Goal: Task Accomplishment & Management: Manage account settings

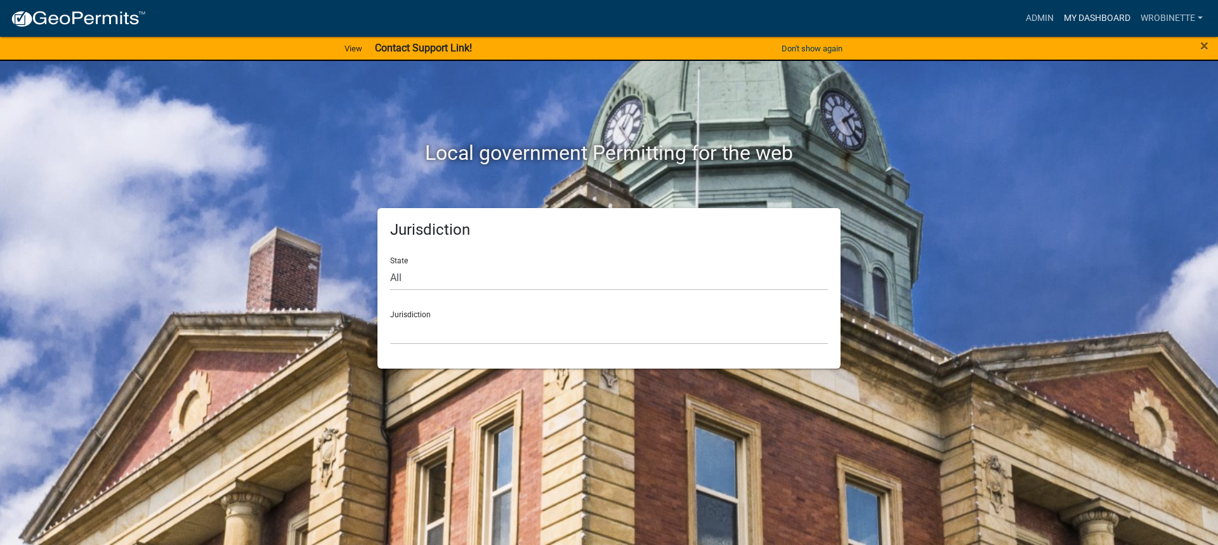
click at [1101, 11] on link "My Dashboard" at bounding box center [1097, 18] width 77 height 24
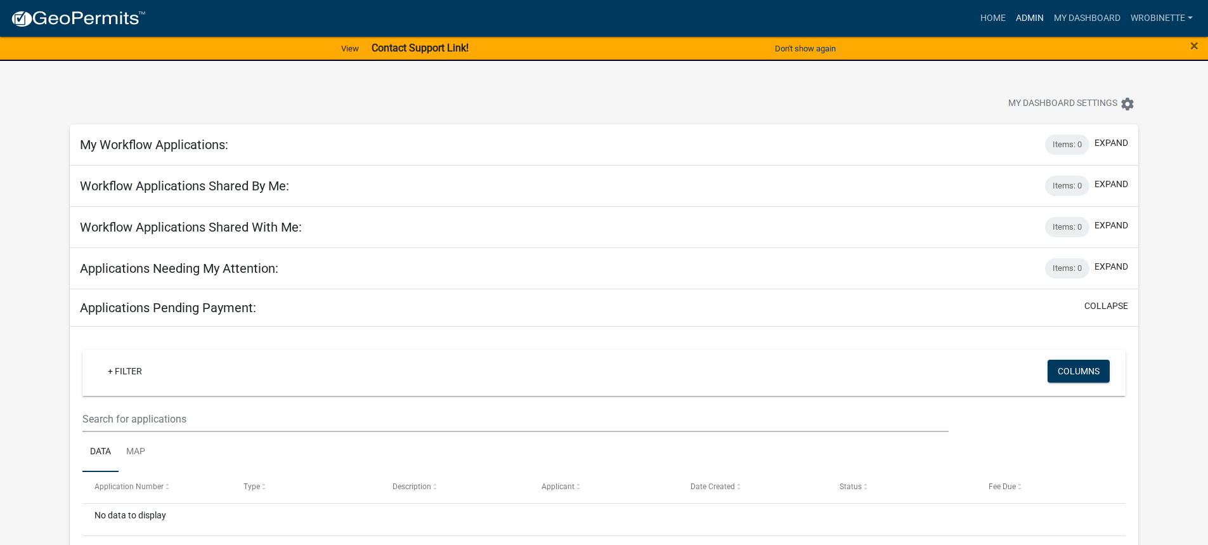
click at [1031, 16] on link "Admin" at bounding box center [1030, 18] width 38 height 24
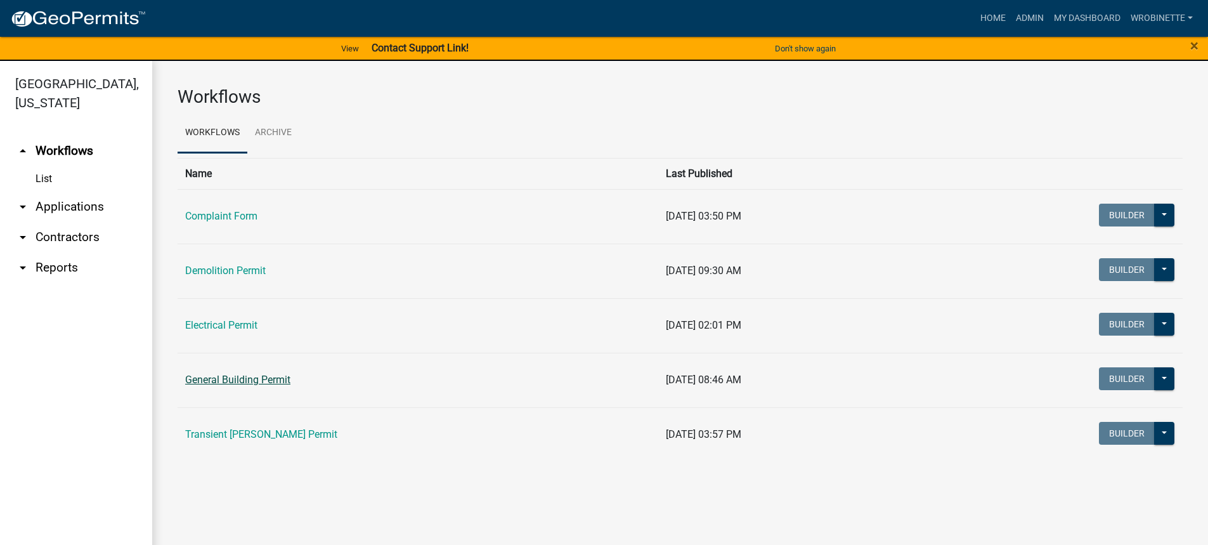
click at [278, 377] on link "General Building Permit" at bounding box center [237, 380] width 105 height 12
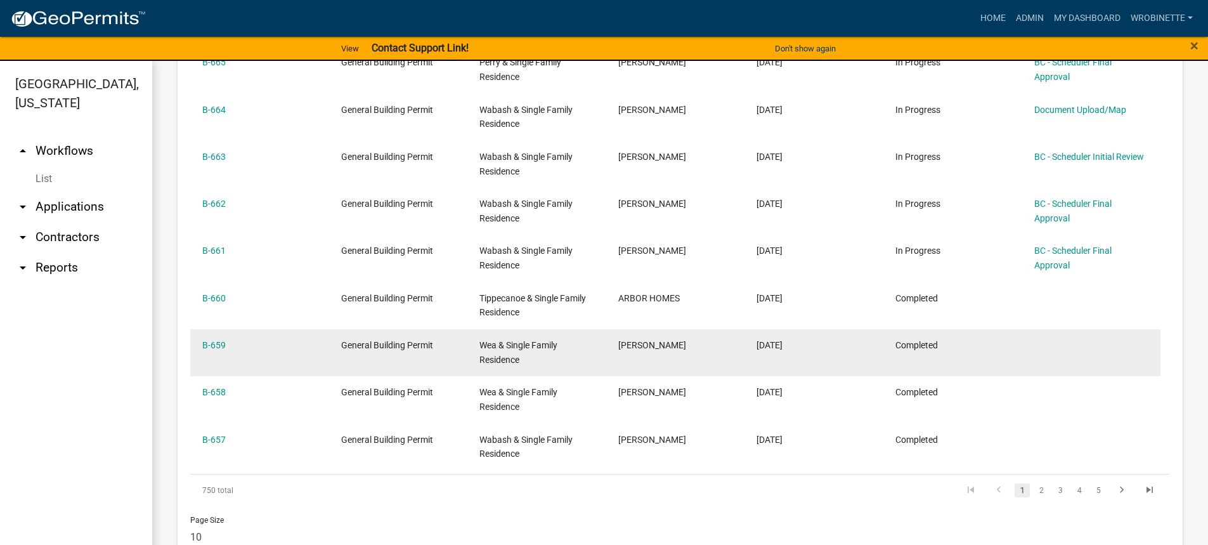
scroll to position [736, 0]
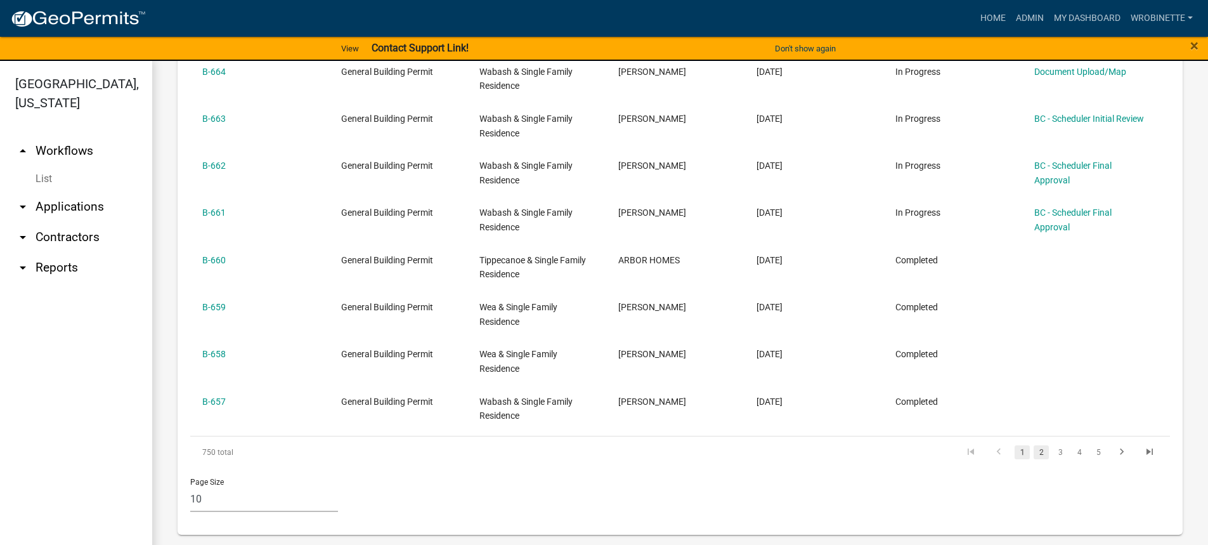
click at [1034, 450] on link "2" at bounding box center [1041, 452] width 15 height 14
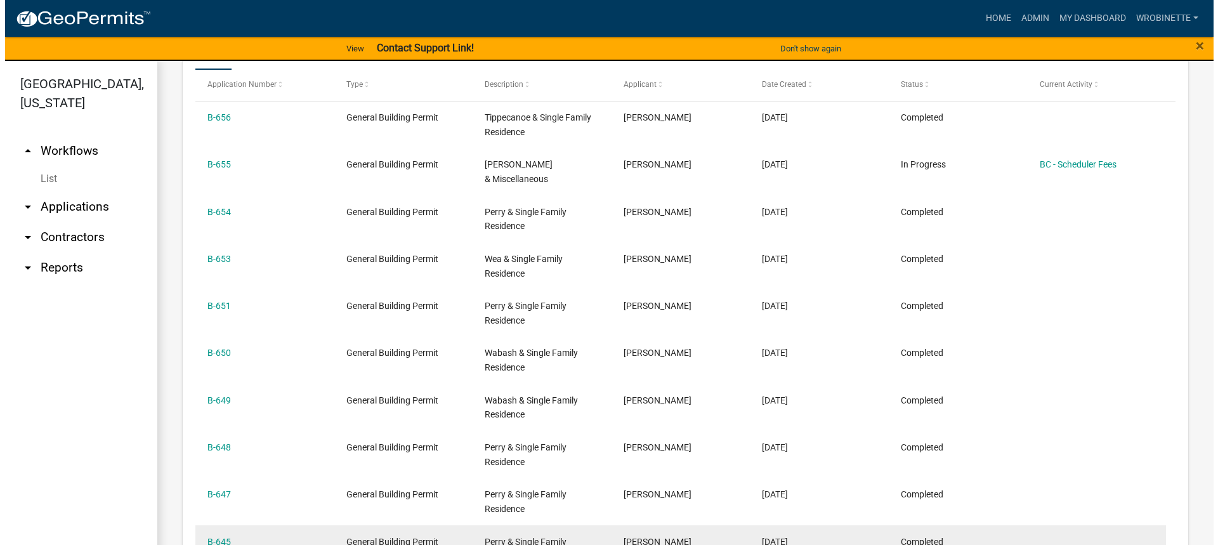
scroll to position [594, 0]
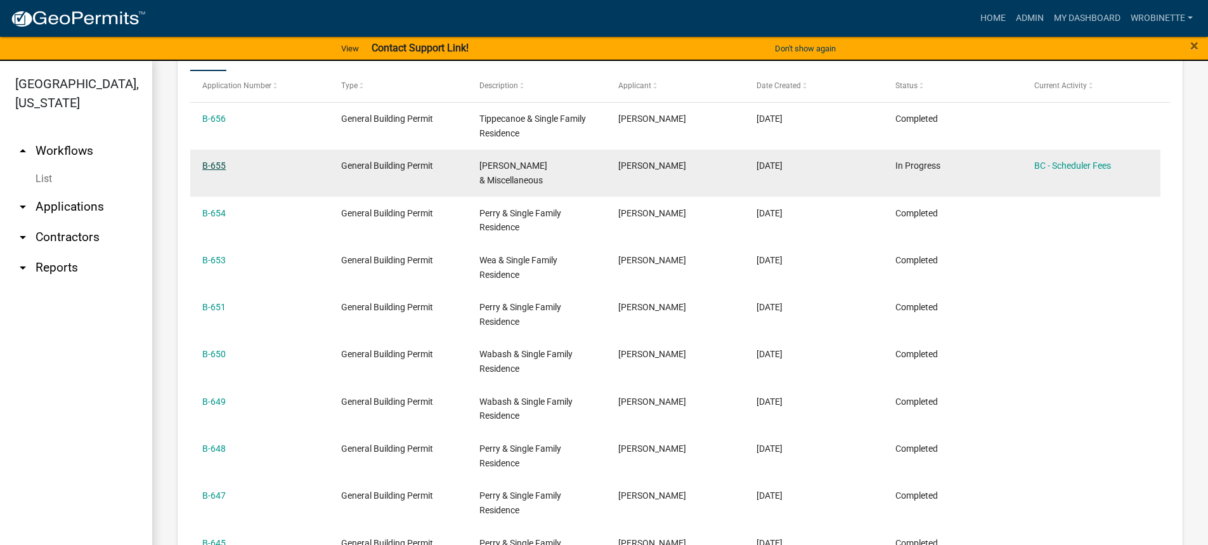
click at [218, 164] on link "B-655" at bounding box center [213, 165] width 23 height 10
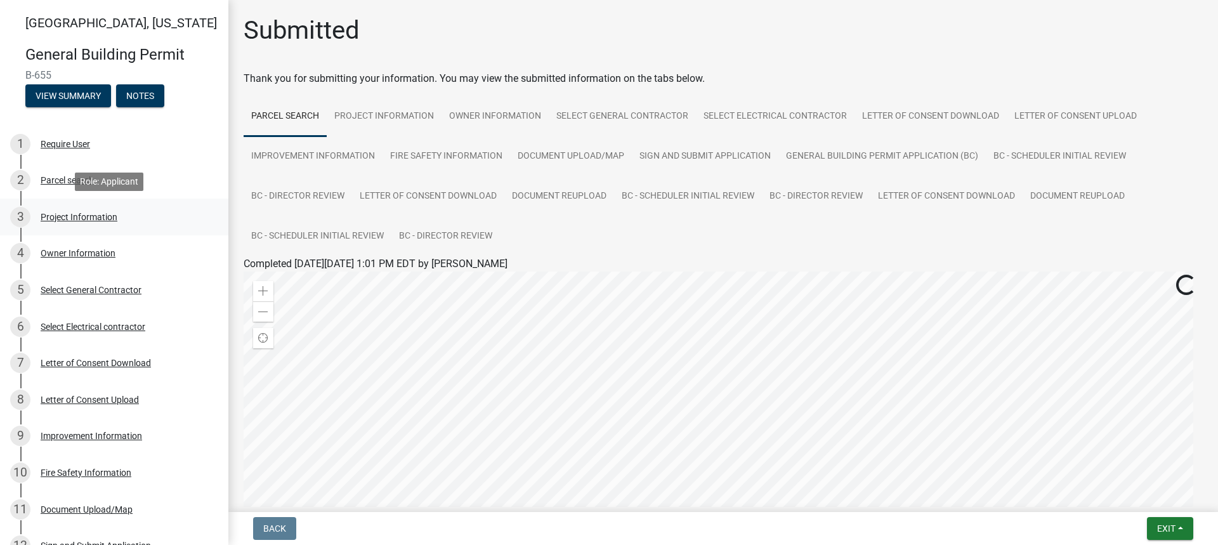
click at [93, 216] on div "Project Information" at bounding box center [79, 217] width 77 height 9
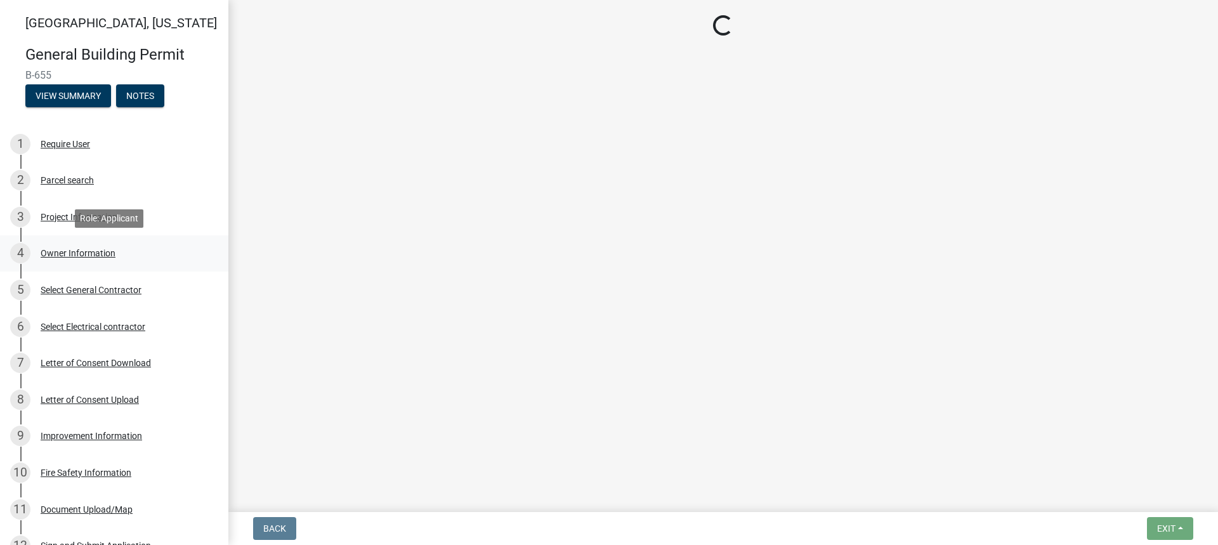
select select "3bc89572-0438-4f8a-bc10-730aa16f7006"
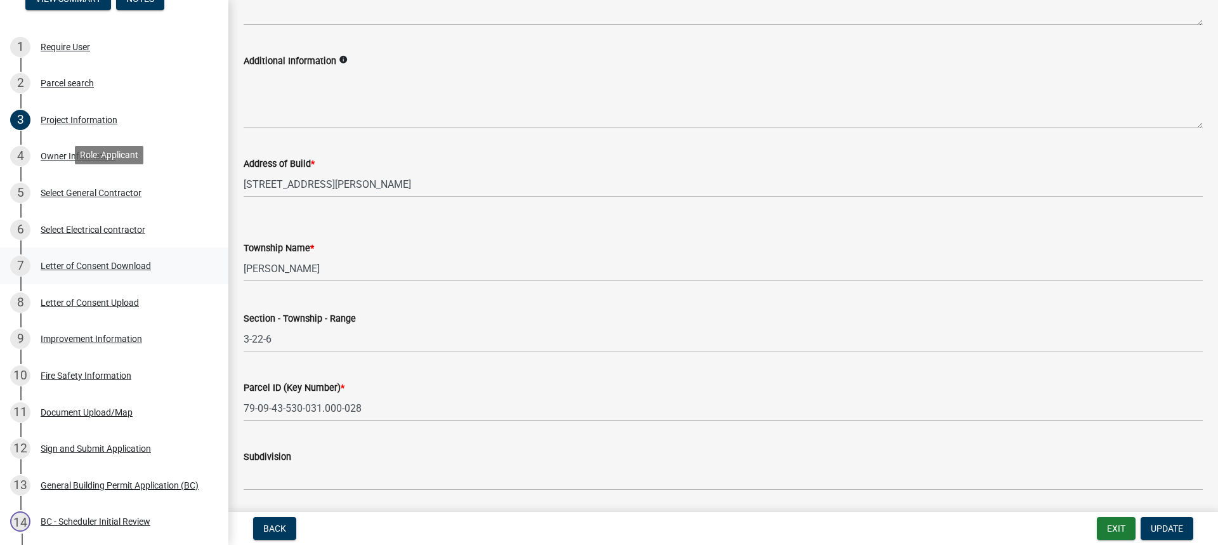
scroll to position [254, 0]
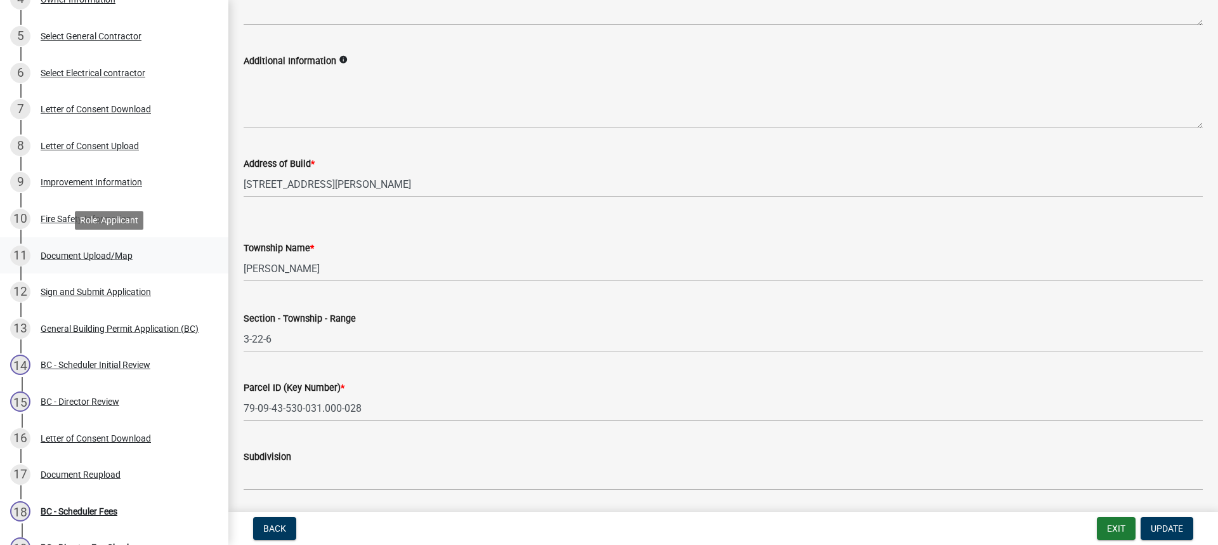
click at [93, 252] on div "Document Upload/Map" at bounding box center [87, 255] width 92 height 9
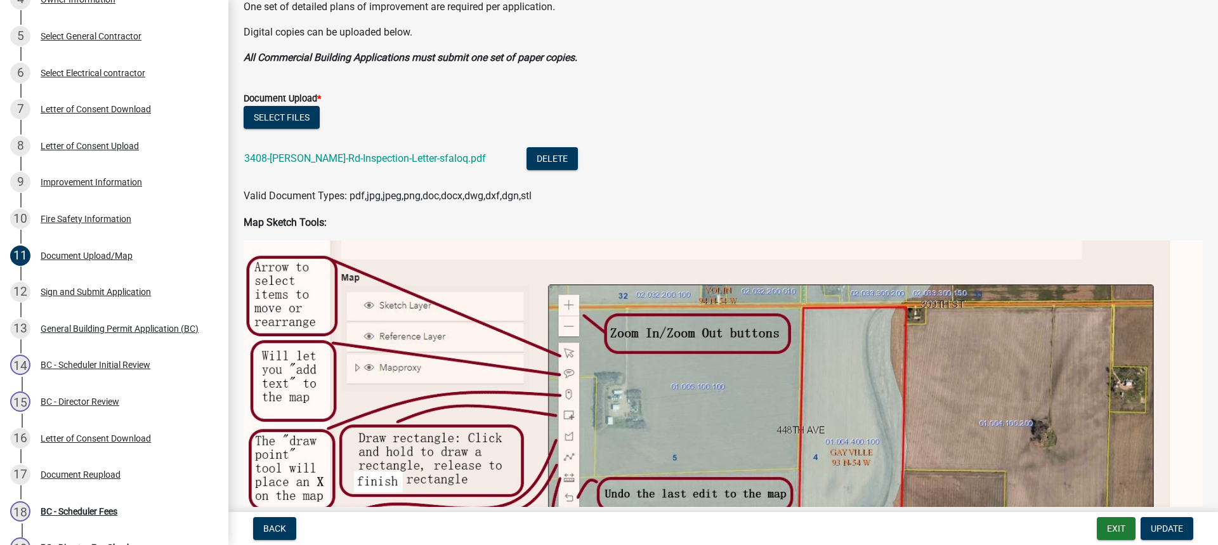
scroll to position [444, 0]
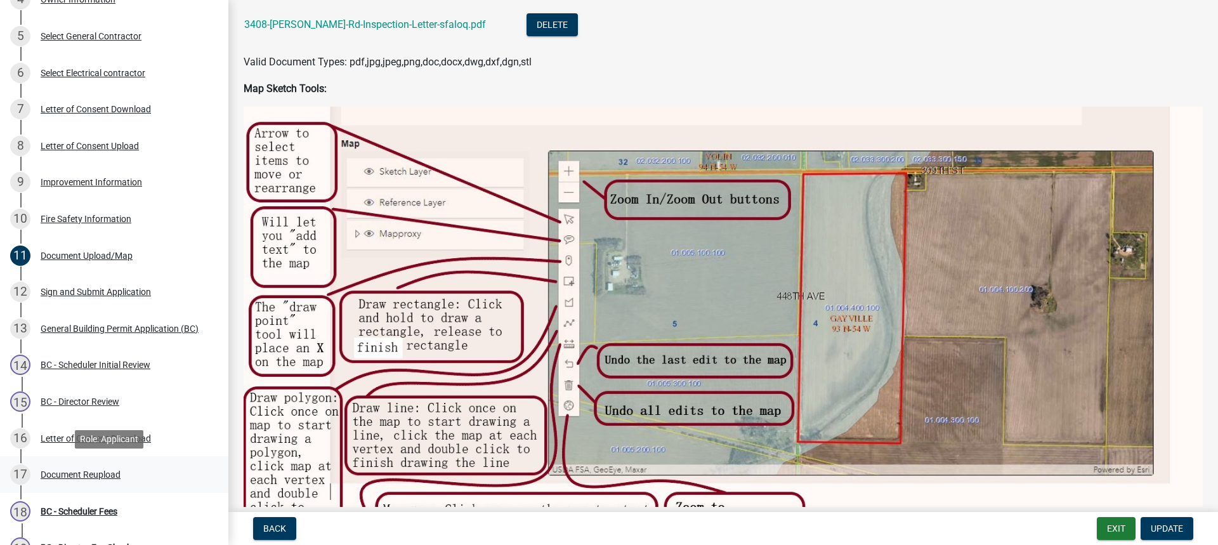
click at [100, 471] on div "Document Reupload" at bounding box center [81, 474] width 80 height 9
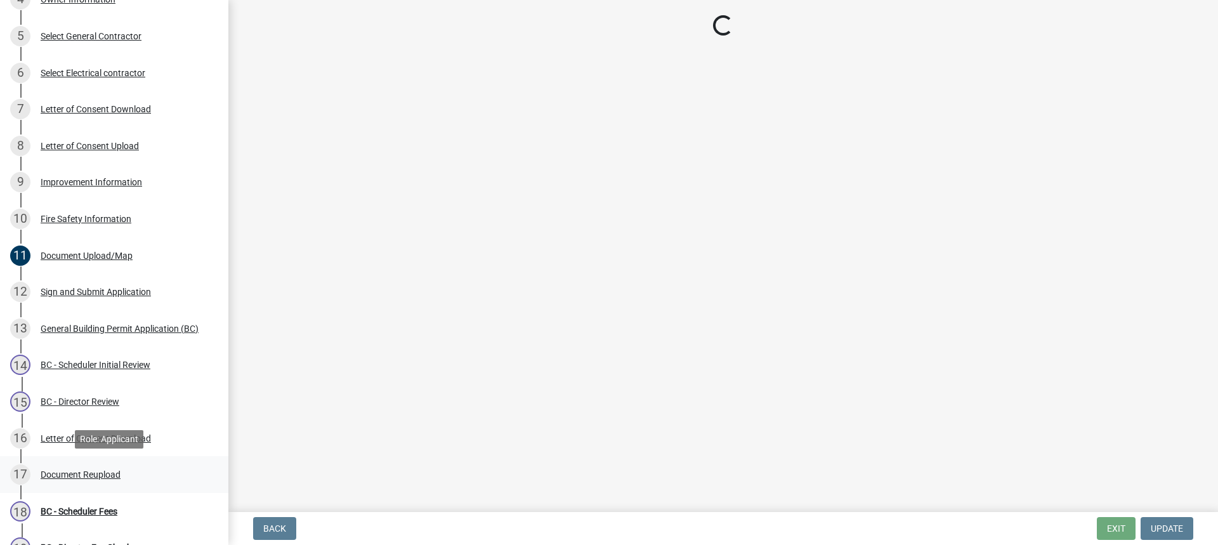
scroll to position [0, 0]
